Goal: Task Accomplishment & Management: Manage account settings

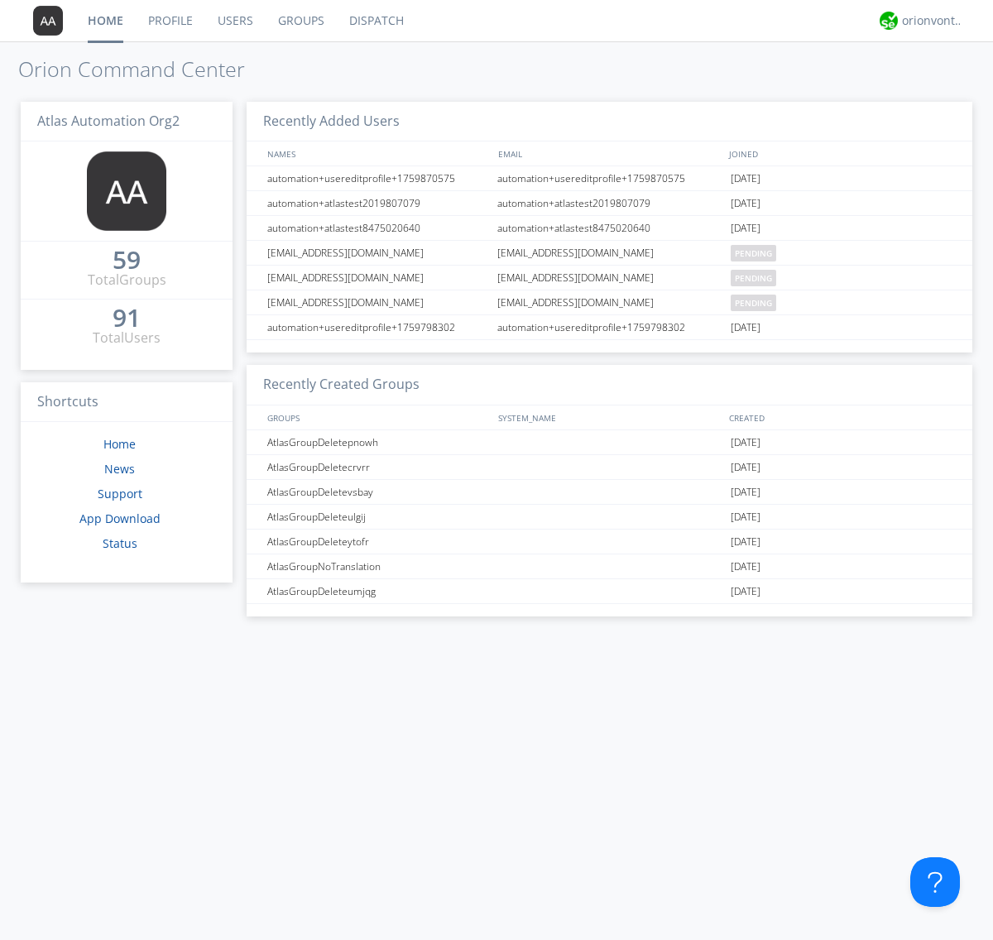
click at [234, 21] on link "Users" at bounding box center [235, 20] width 60 height 41
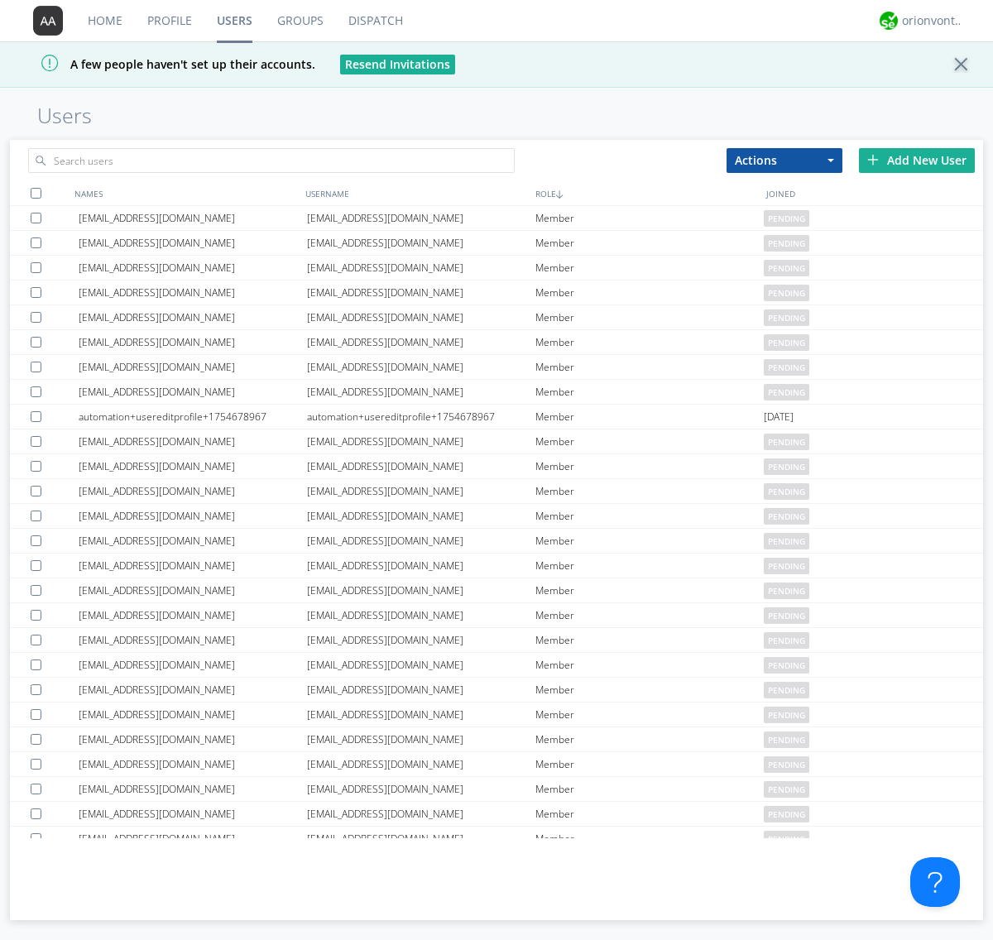
click at [917, 160] on div "Add New User" at bounding box center [917, 160] width 116 height 25
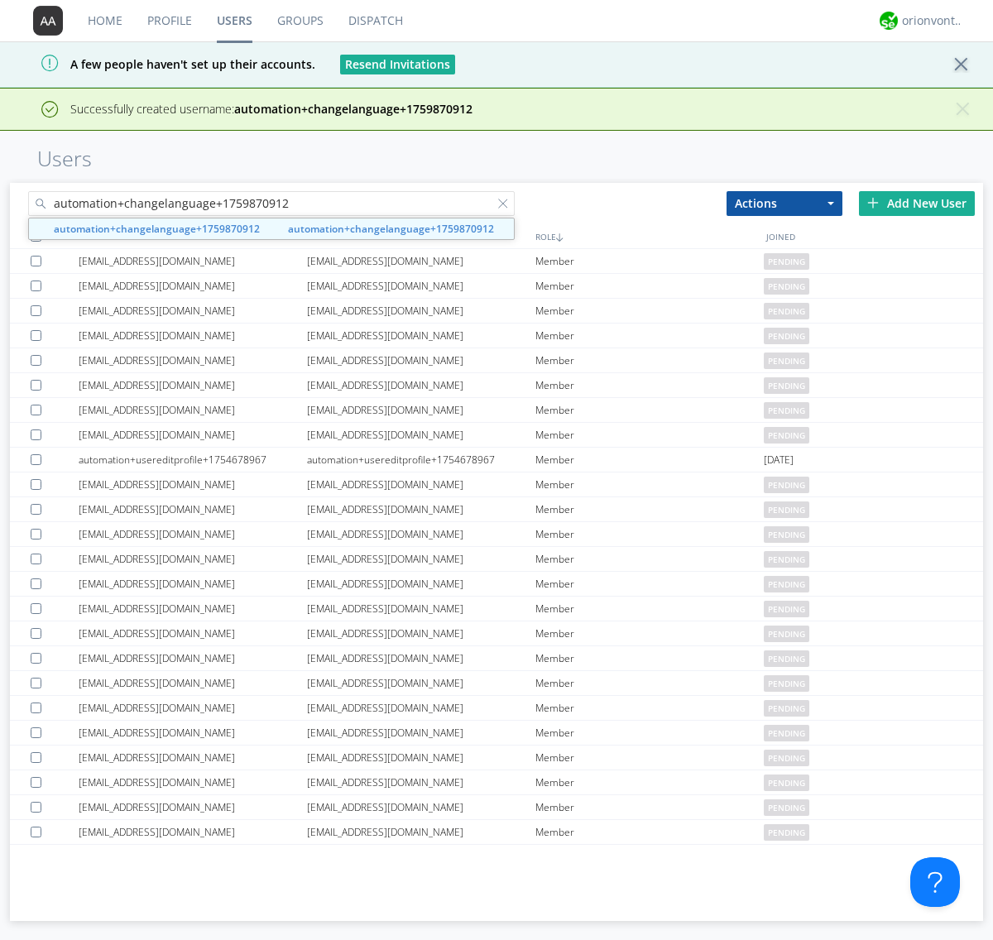
type input "automation+changelanguage+1759870912"
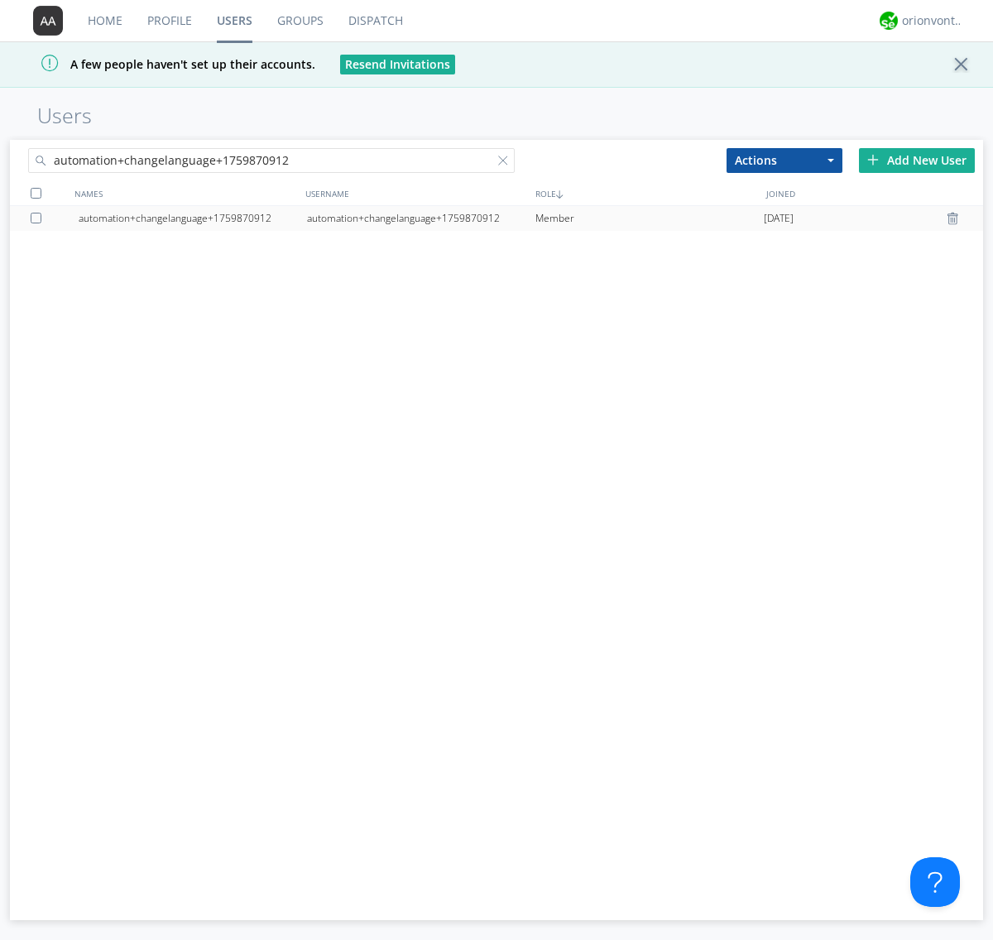
click at [420, 218] on div "automation+changelanguage+1759870912" at bounding box center [421, 218] width 228 height 25
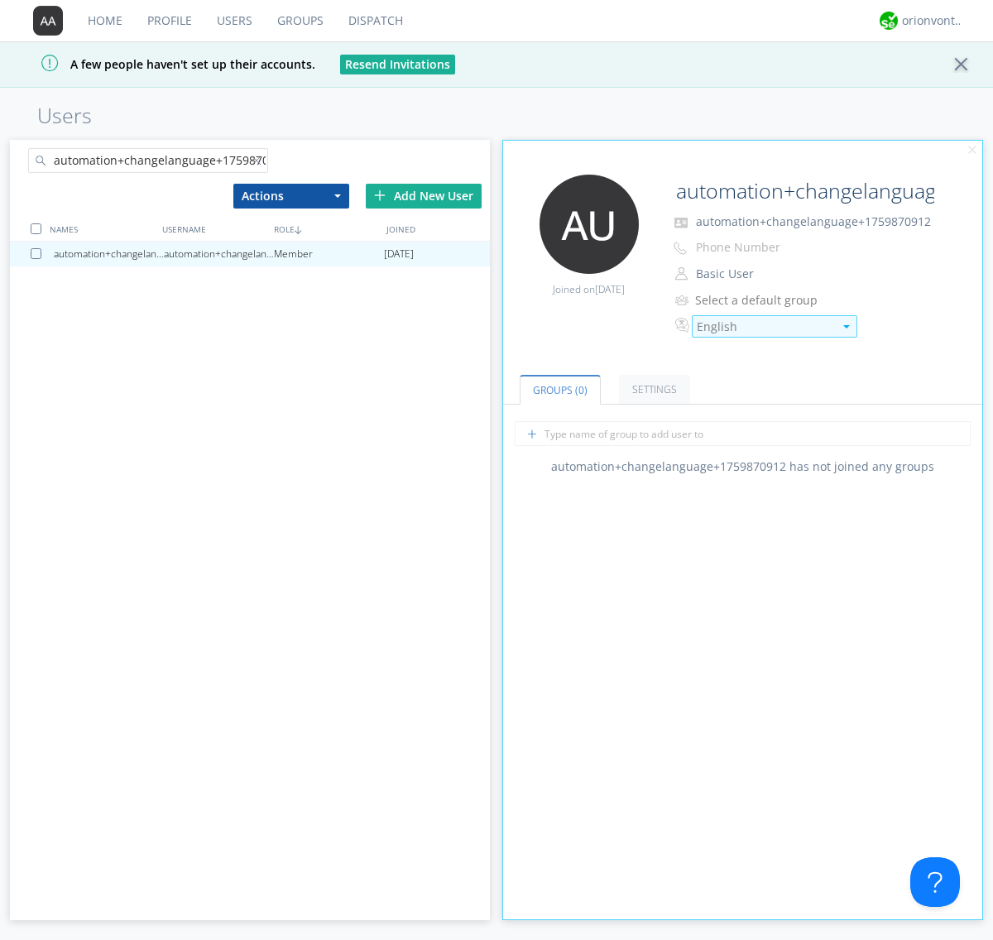
click at [765, 326] on div "English" at bounding box center [765, 327] width 137 height 17
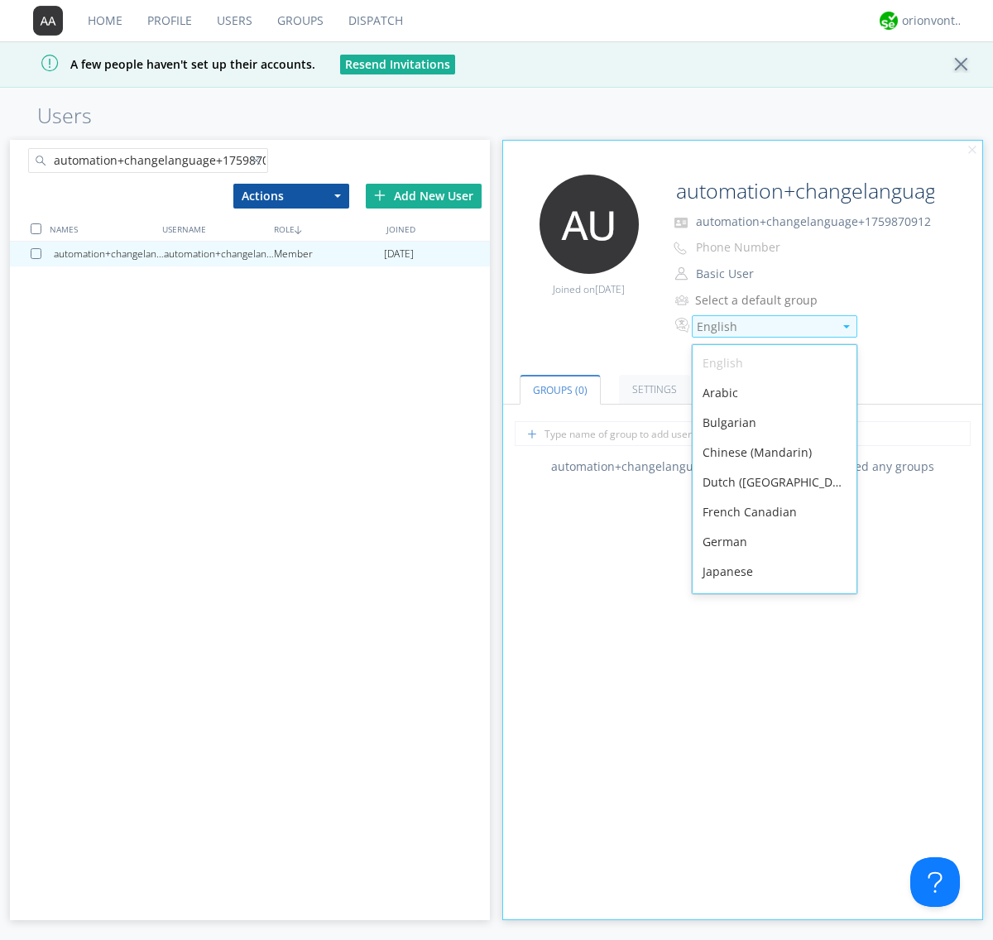
scroll to position [235, 0]
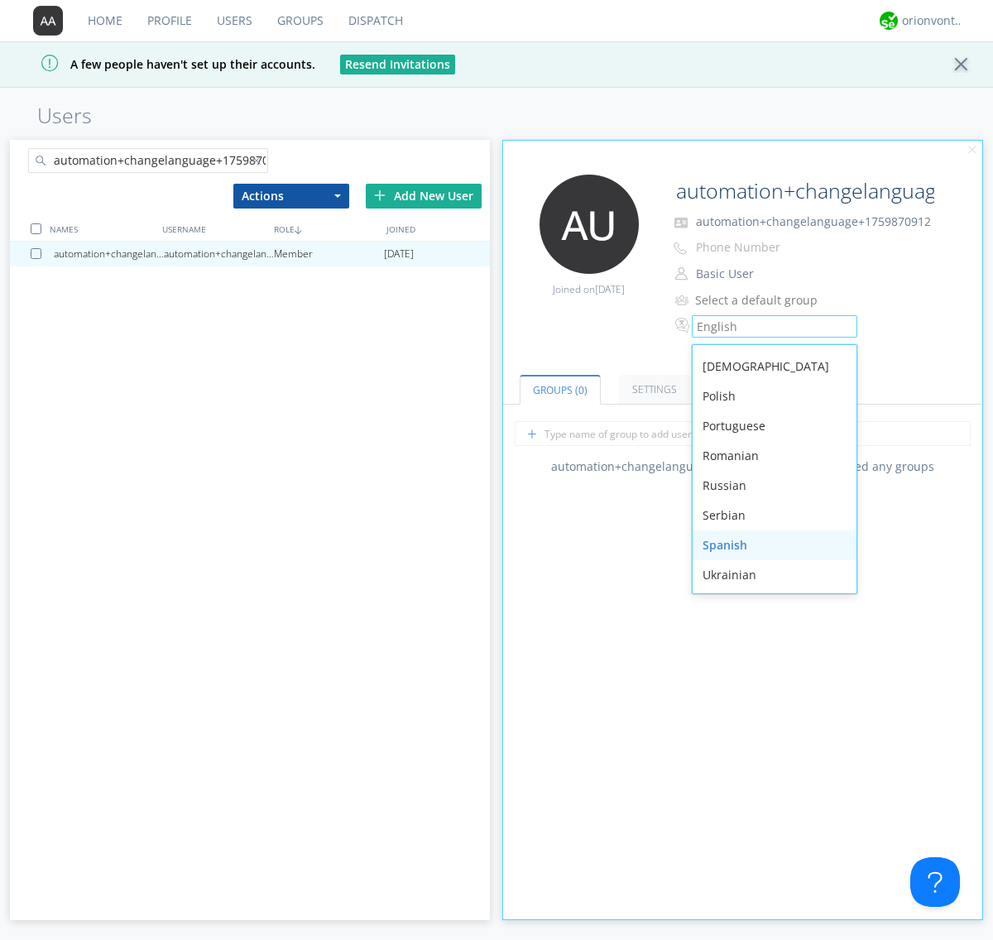
click at [770, 545] on div "Spanish" at bounding box center [775, 545] width 164 height 30
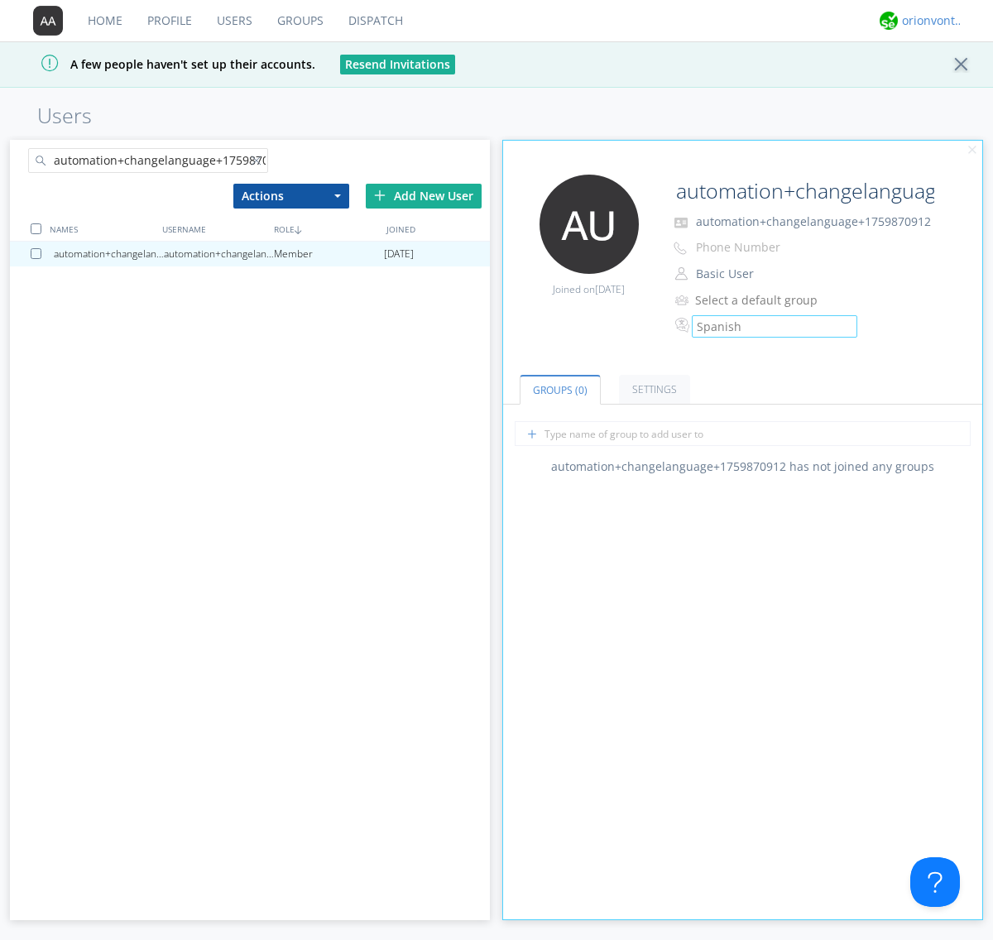
click at [929, 21] on div "orionvontas+atlas+automation+org2" at bounding box center [933, 20] width 62 height 17
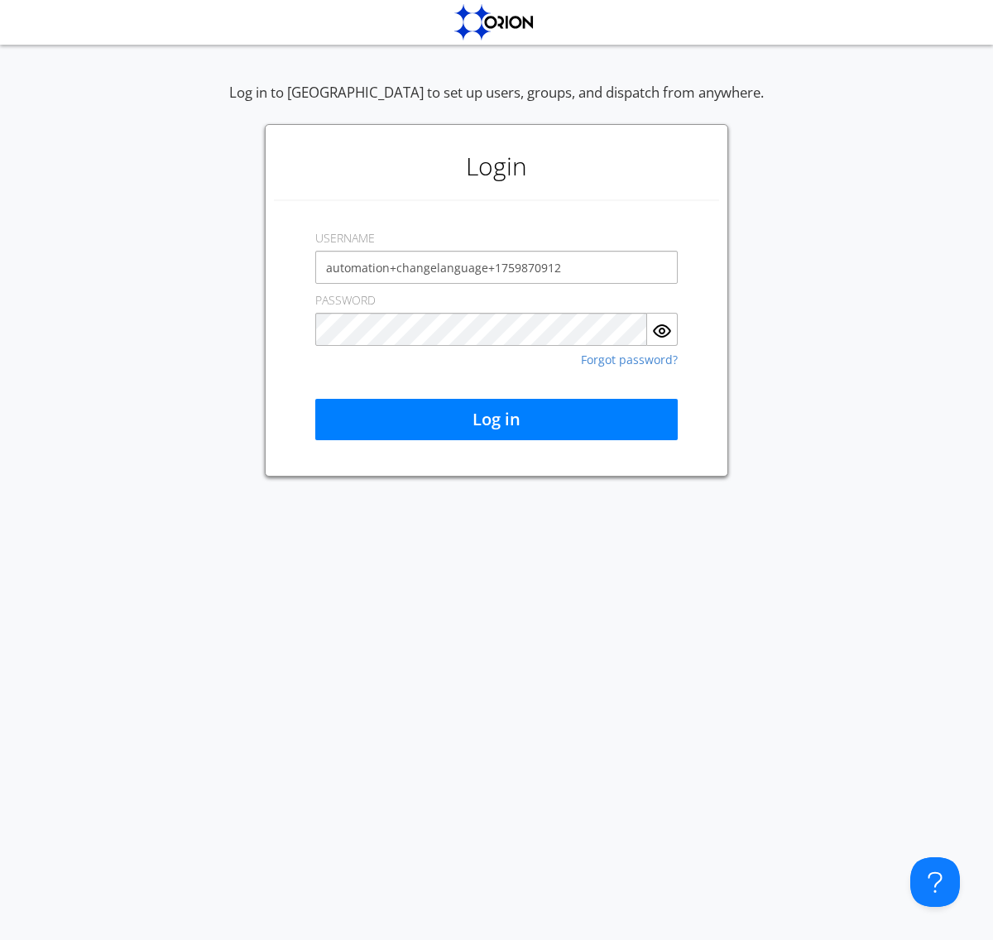
type input "automation+changelanguage+1759870912"
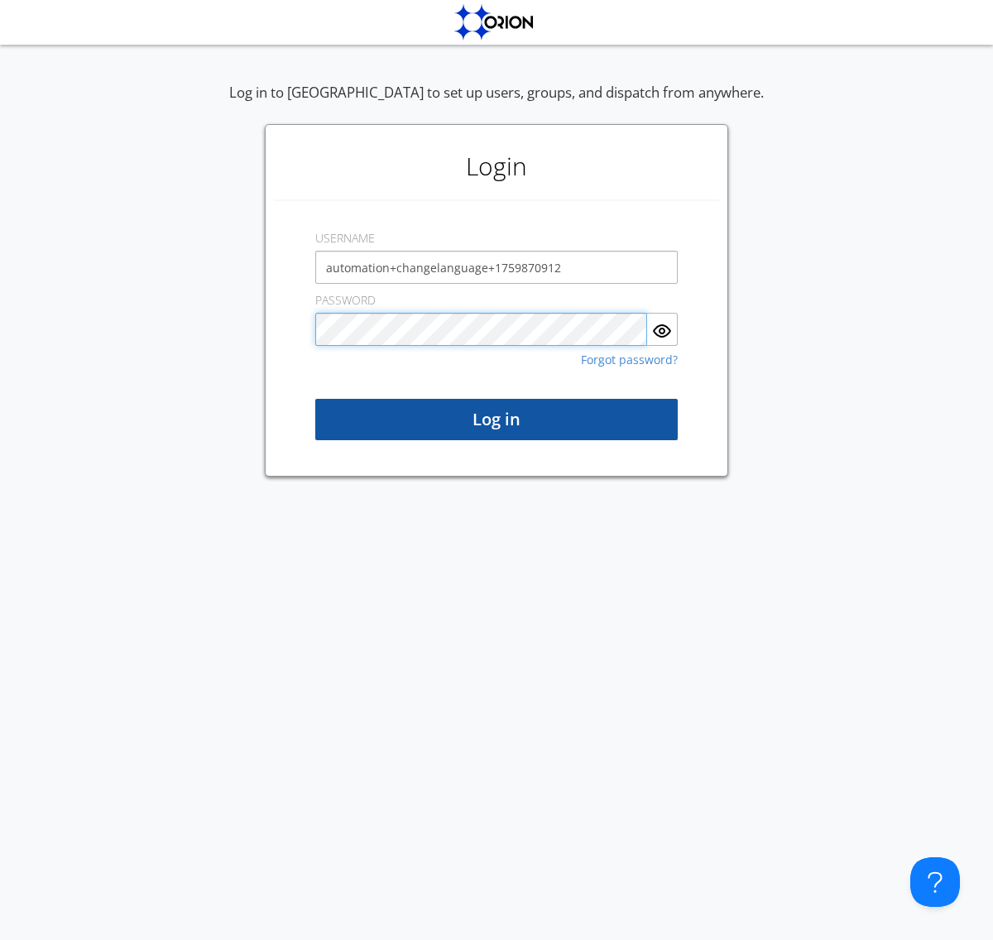
click at [497, 420] on button "Log in" at bounding box center [496, 419] width 362 height 41
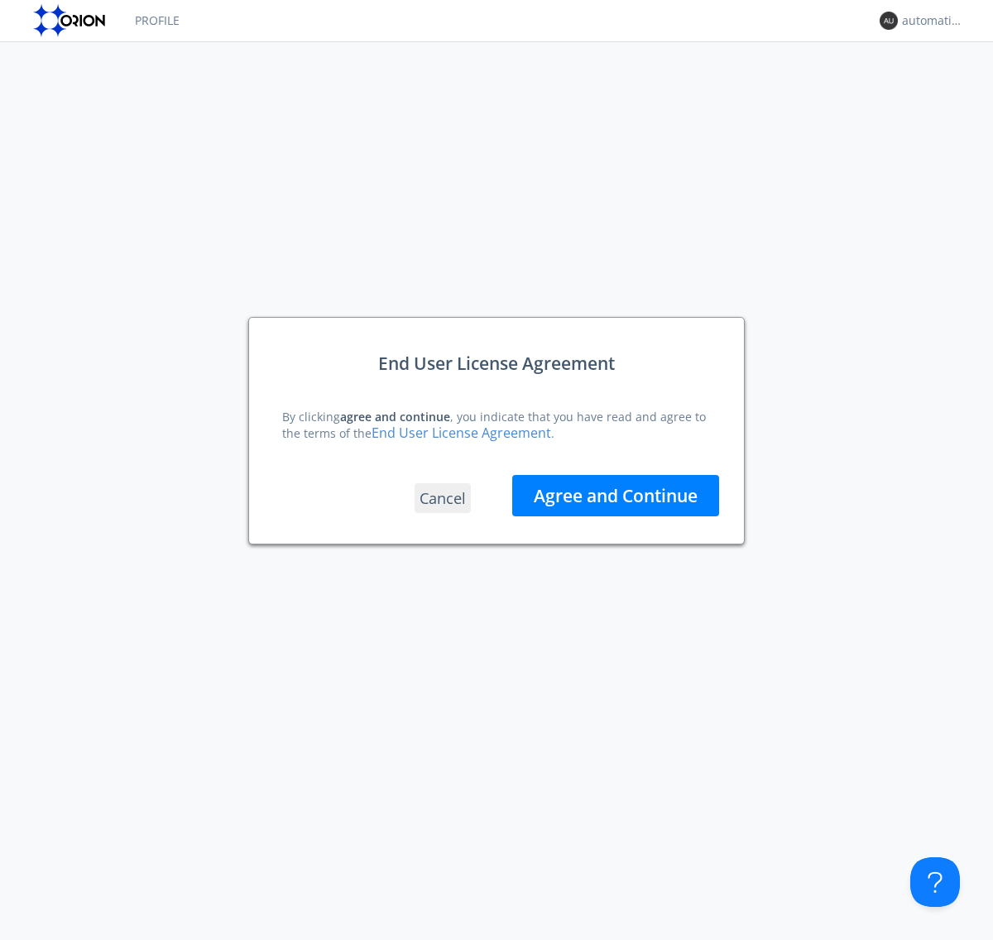
click at [616, 496] on button "Agree and Continue" at bounding box center [615, 495] width 207 height 41
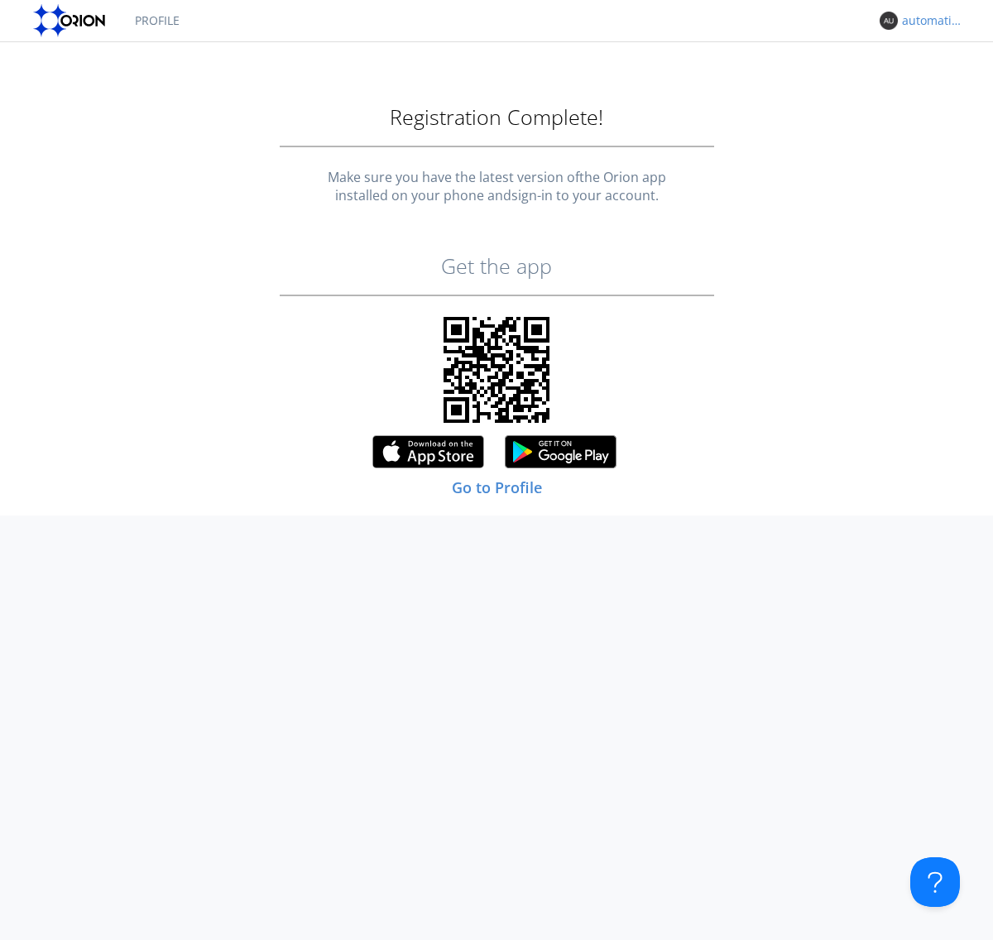
click at [156, 21] on link "Profile" at bounding box center [157, 20] width 70 height 41
click at [929, 21] on div "automation+changelanguage+1759870912" at bounding box center [933, 20] width 62 height 17
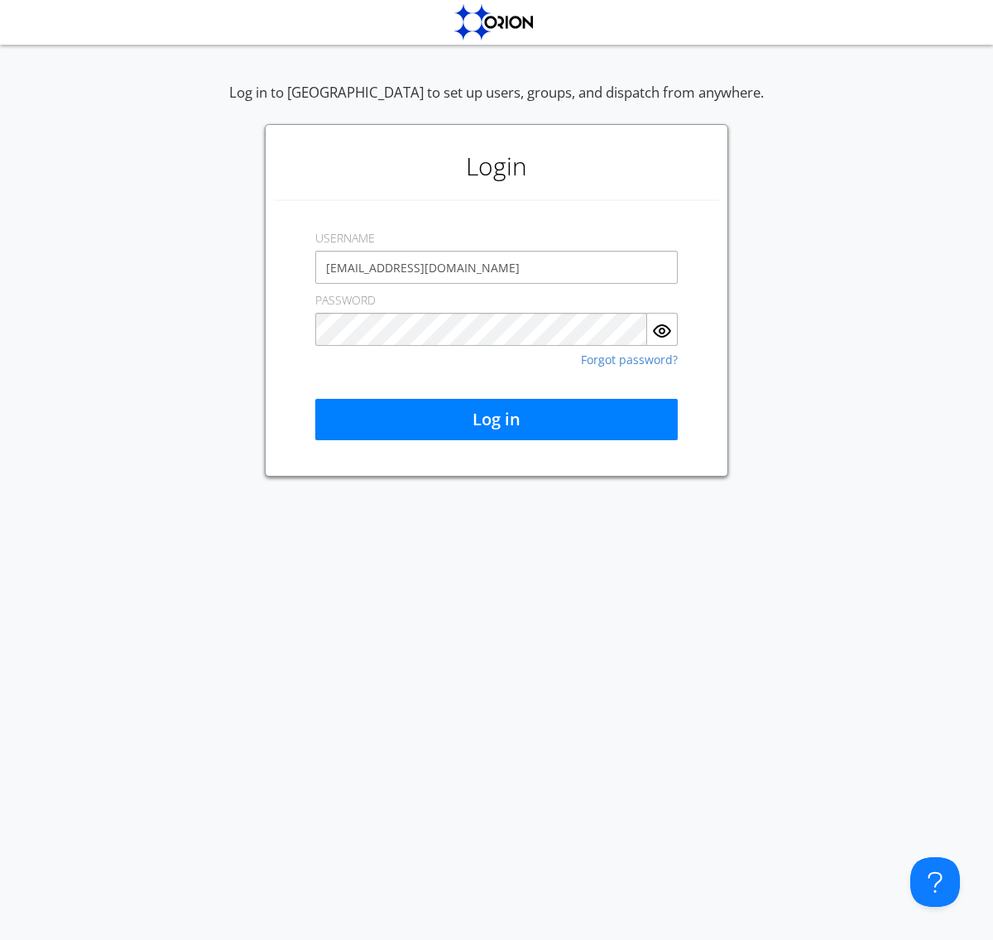
type input "[EMAIL_ADDRESS][DOMAIN_NAME]"
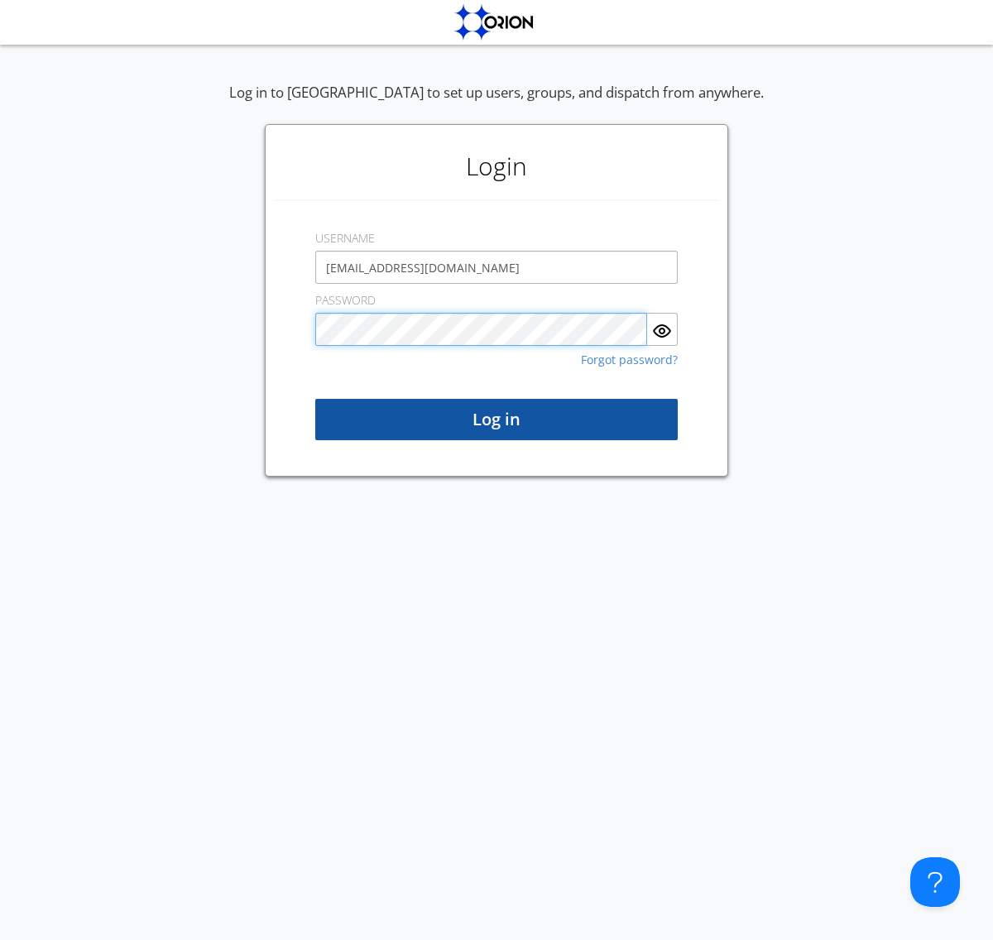
click at [497, 420] on button "Log in" at bounding box center [496, 419] width 362 height 41
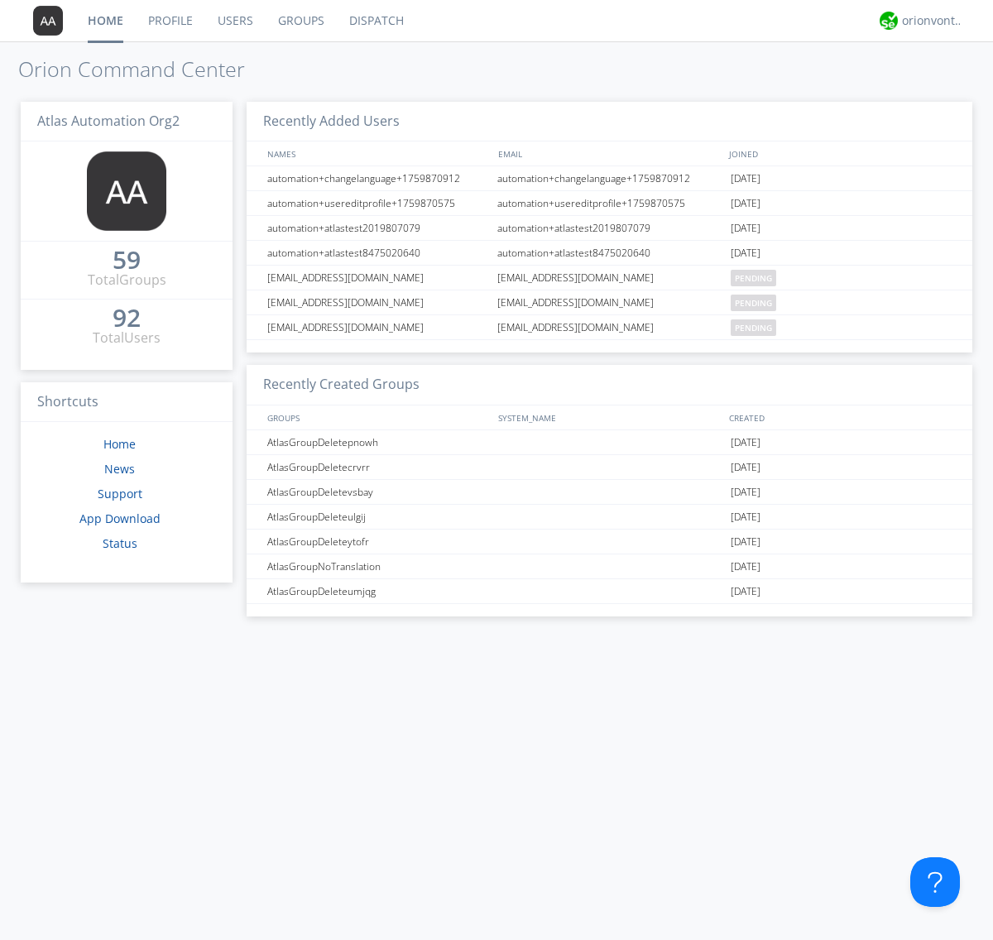
click at [234, 21] on link "Users" at bounding box center [235, 20] width 60 height 41
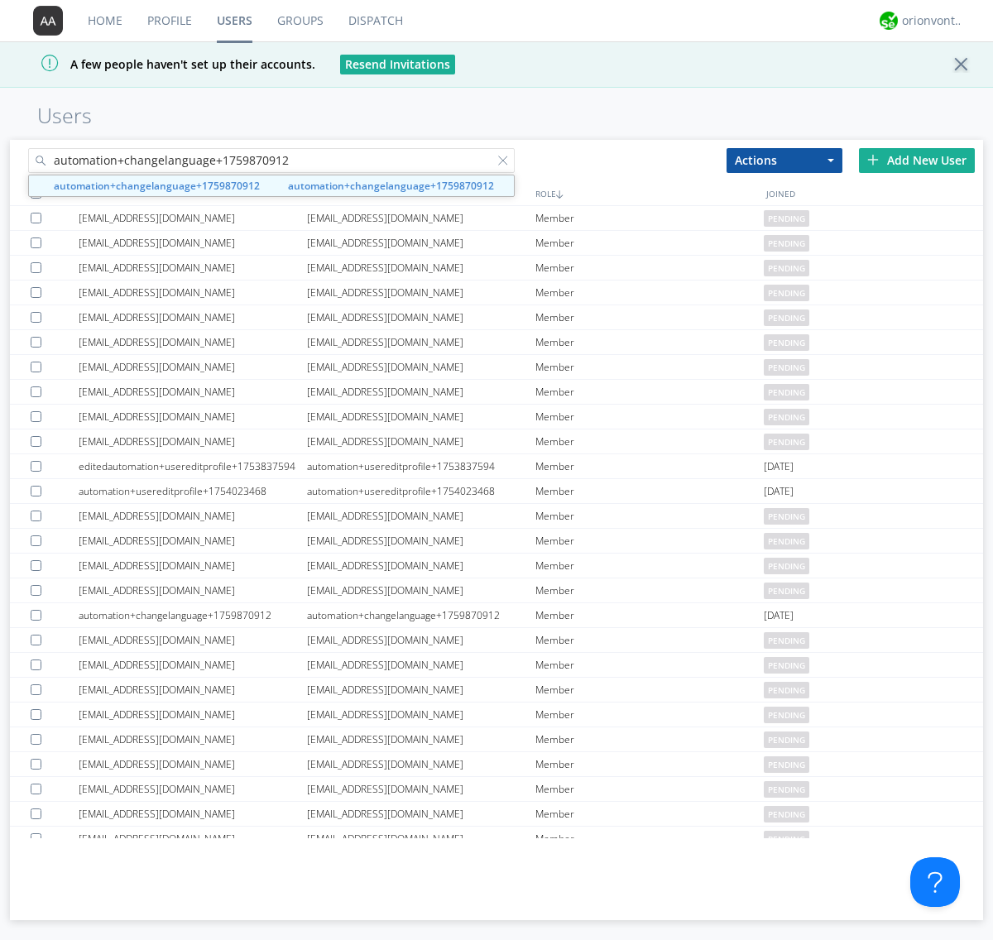
type input "automation+changelanguage+1759870912"
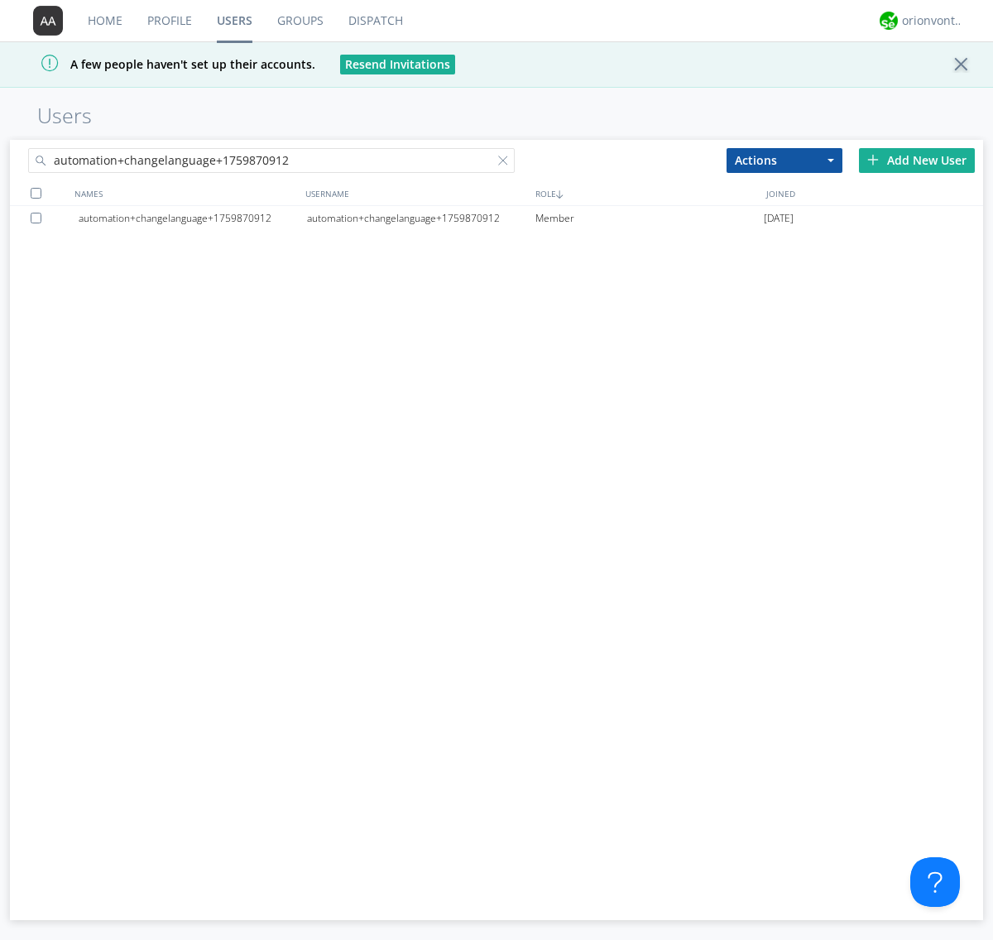
click at [39, 218] on div at bounding box center [39, 218] width 17 height 11
click at [785, 160] on button "Actions" at bounding box center [785, 160] width 116 height 25
click at [0, 0] on link "Delete User" at bounding box center [0, 0] width 0 height 0
